Goal: Task Accomplishment & Management: Manage account settings

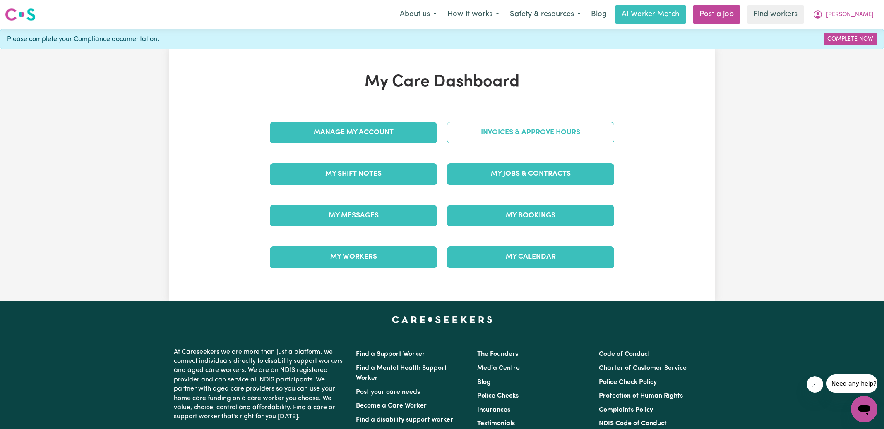
click at [501, 128] on link "Invoices & Approve Hours" at bounding box center [530, 133] width 167 height 22
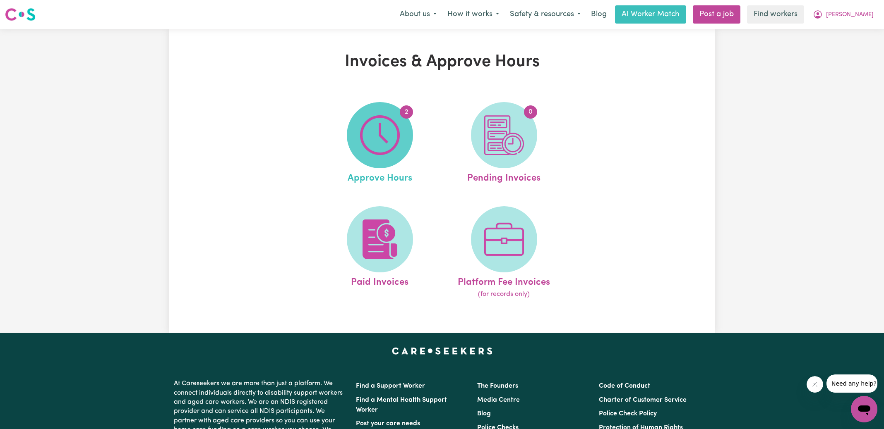
click at [381, 125] on img at bounding box center [380, 135] width 40 height 40
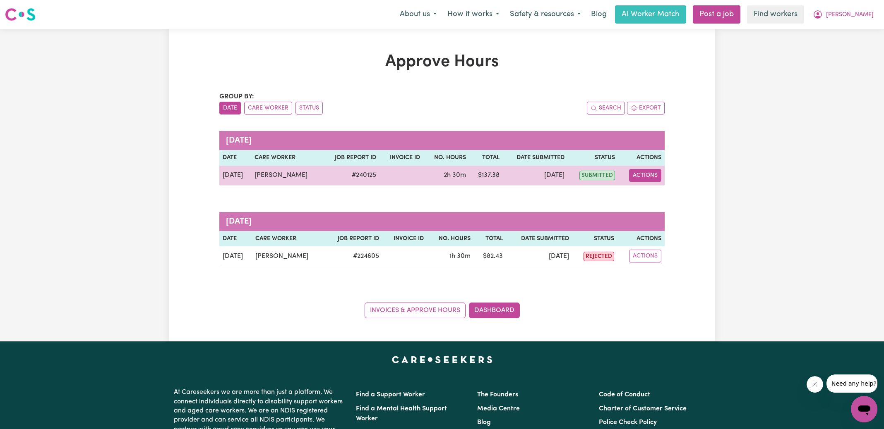
click at [639, 177] on button "Actions" at bounding box center [645, 175] width 32 height 13
click at [667, 193] on link "View Job Report" at bounding box center [665, 194] width 71 height 17
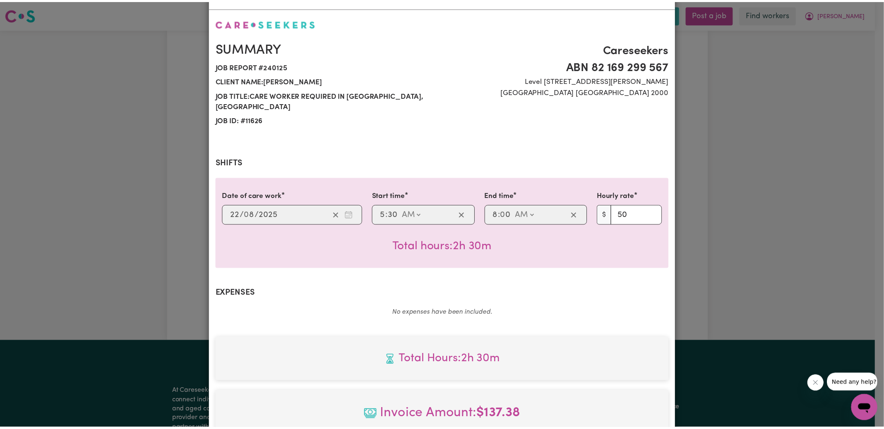
scroll to position [207, 0]
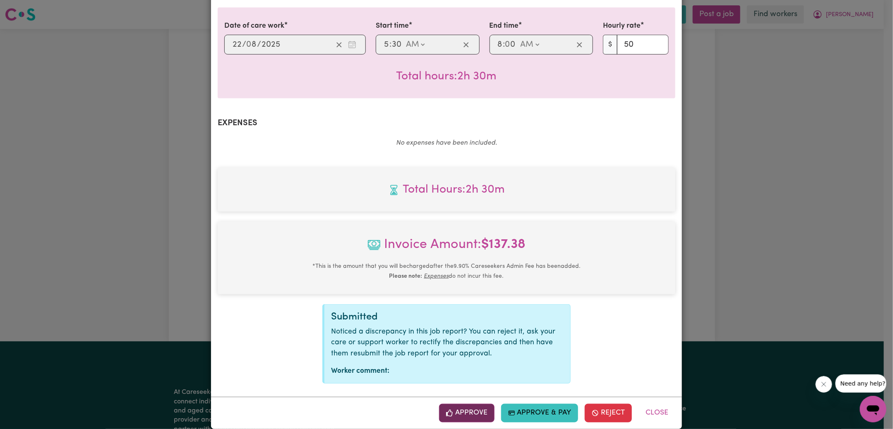
click at [474, 404] on button "Approve" at bounding box center [466, 413] width 55 height 18
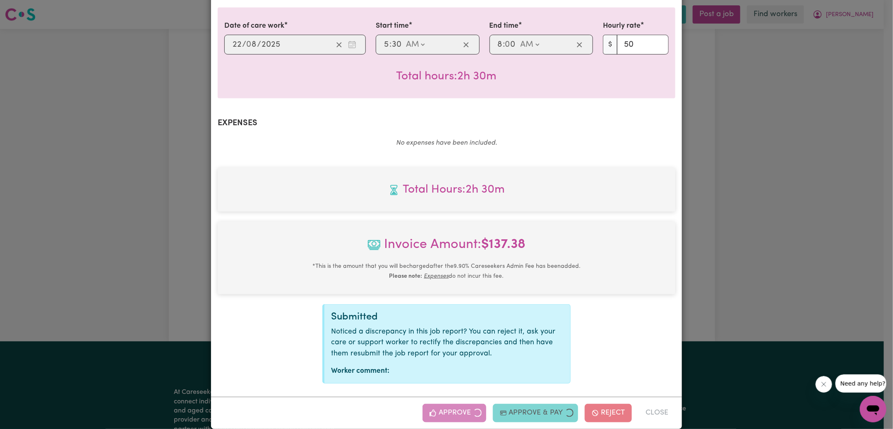
click at [812, 199] on div "Job Report # 240125 - [PERSON_NAME] Summary Job report # 240125 Client name: [P…" at bounding box center [446, 214] width 893 height 429
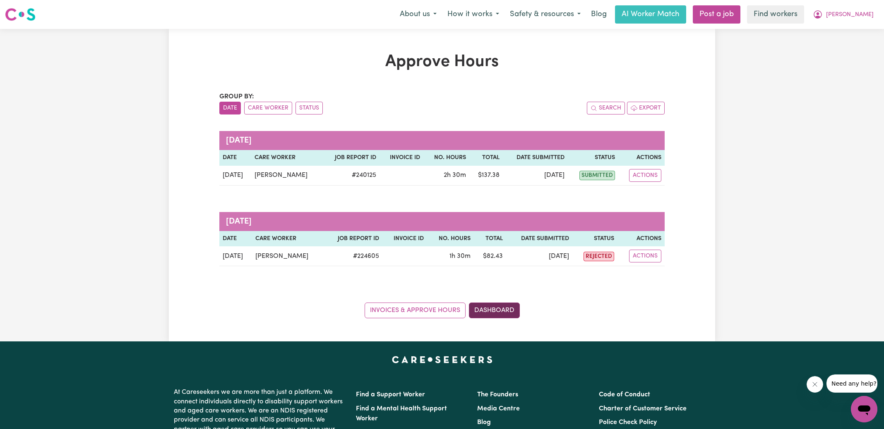
click at [498, 307] on link "Dashboard" at bounding box center [494, 311] width 51 height 16
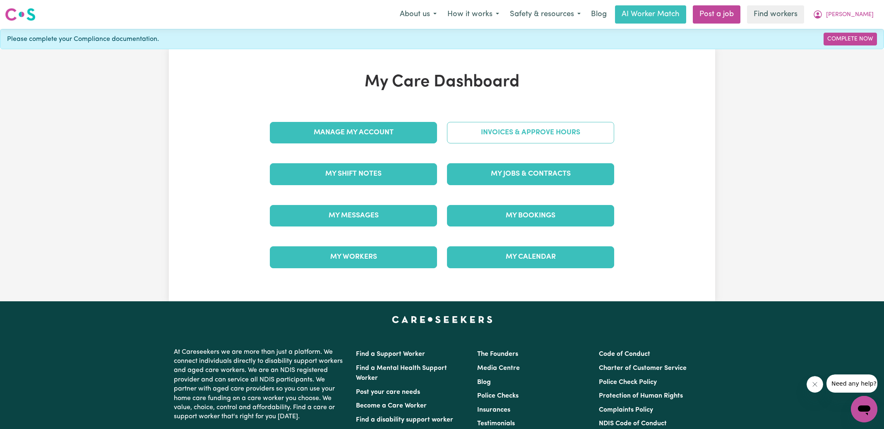
click at [510, 137] on link "Invoices & Approve Hours" at bounding box center [530, 133] width 167 height 22
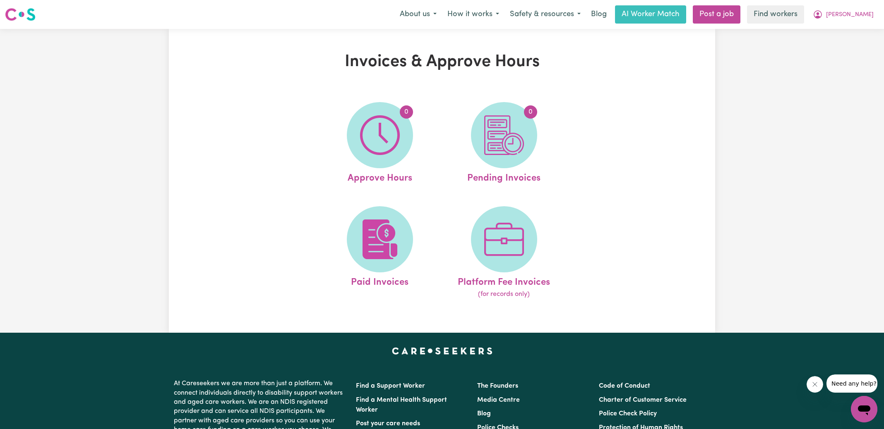
click at [510, 137] on img at bounding box center [504, 135] width 40 height 40
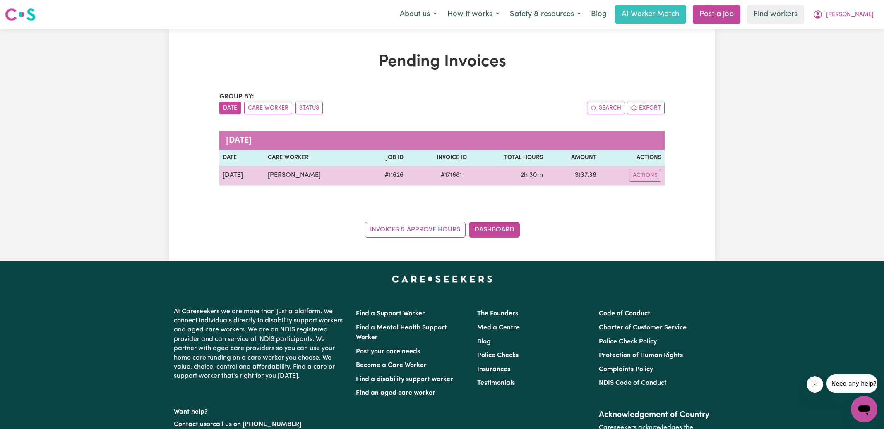
click at [453, 173] on span "# 171681" at bounding box center [451, 175] width 31 height 10
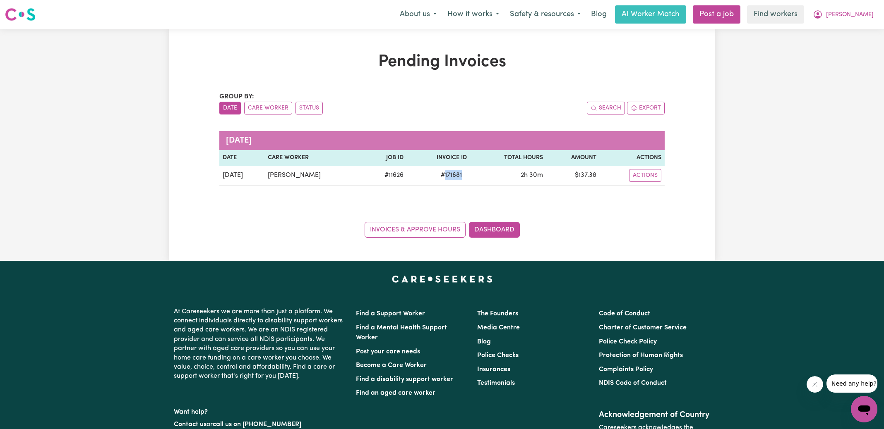
copy span "171681"
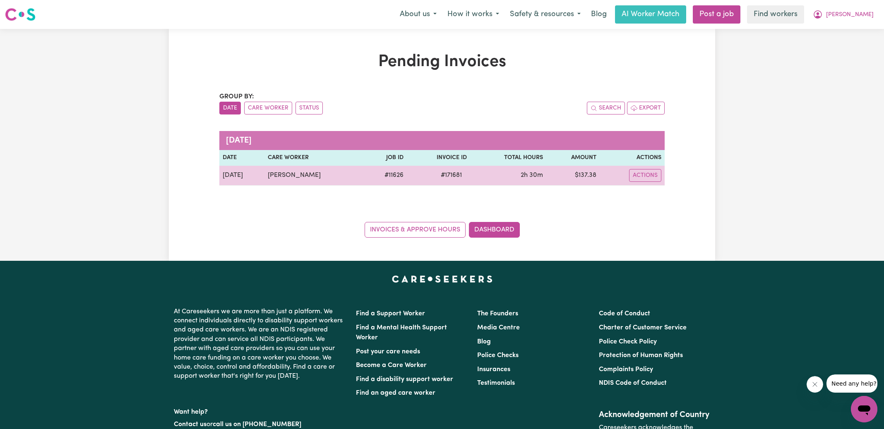
click at [589, 173] on td "$ 137.38" at bounding box center [572, 176] width 53 height 20
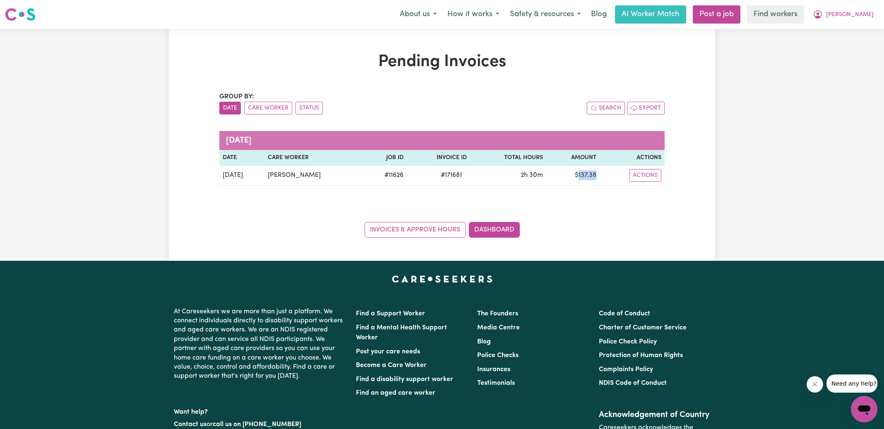
copy td "137.38"
click at [822, 13] on icon "My Account" at bounding box center [817, 15] width 10 height 10
click at [842, 49] on link "Logout" at bounding box center [845, 48] width 65 height 16
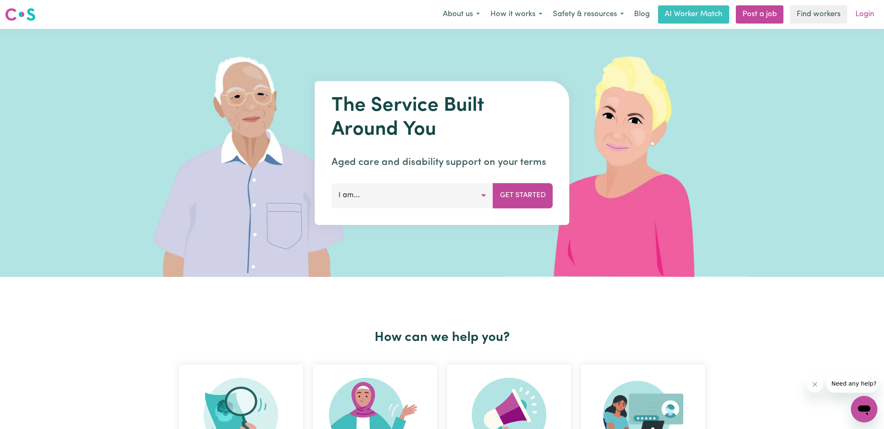
click at [865, 15] on link "Login" at bounding box center [864, 14] width 29 height 18
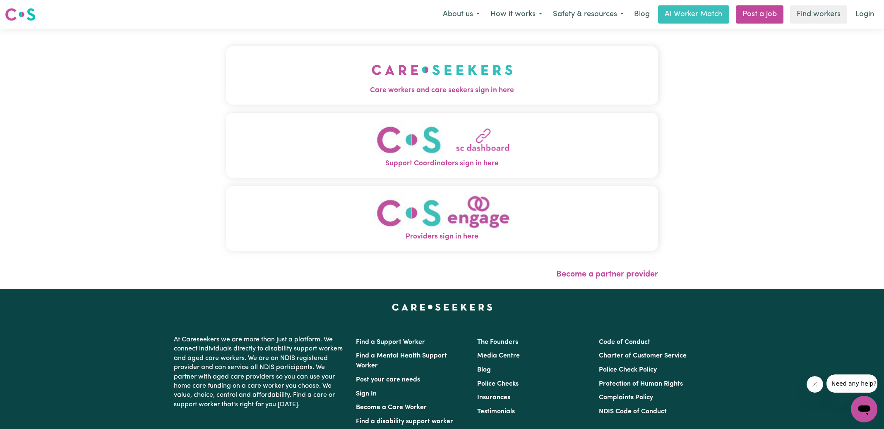
click at [417, 87] on span "Care workers and care seekers sign in here" at bounding box center [442, 90] width 432 height 11
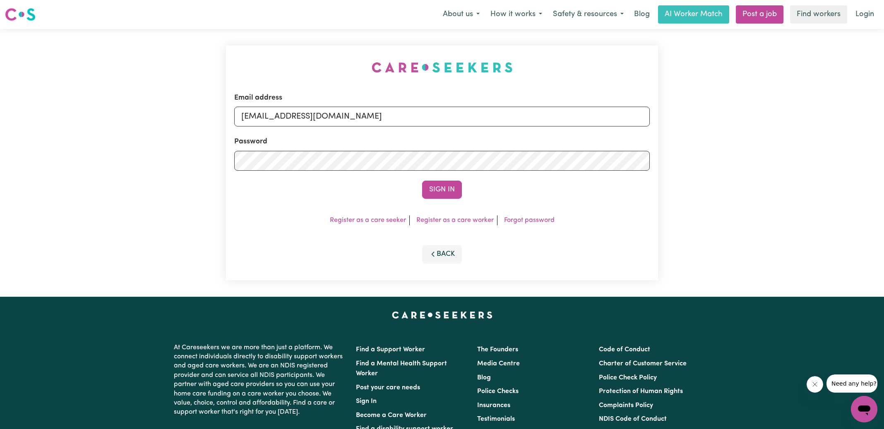
click at [273, 44] on div "Email address [EMAIL_ADDRESS][DOMAIN_NAME] Password Sign In Register as a care …" at bounding box center [442, 163] width 442 height 268
drag, startPoint x: 283, startPoint y: 117, endPoint x: 780, endPoint y: 158, distance: 498.9
click at [781, 170] on div "Email address [EMAIL_ADDRESS][DOMAIN_NAME] Password Sign In Register as a care …" at bounding box center [442, 163] width 884 height 268
type input "[EMAIL_ADDRESS][DOMAIN_NAME]"
click at [422, 181] on button "Sign In" at bounding box center [442, 190] width 40 height 18
